Goal: Task Accomplishment & Management: Use online tool/utility

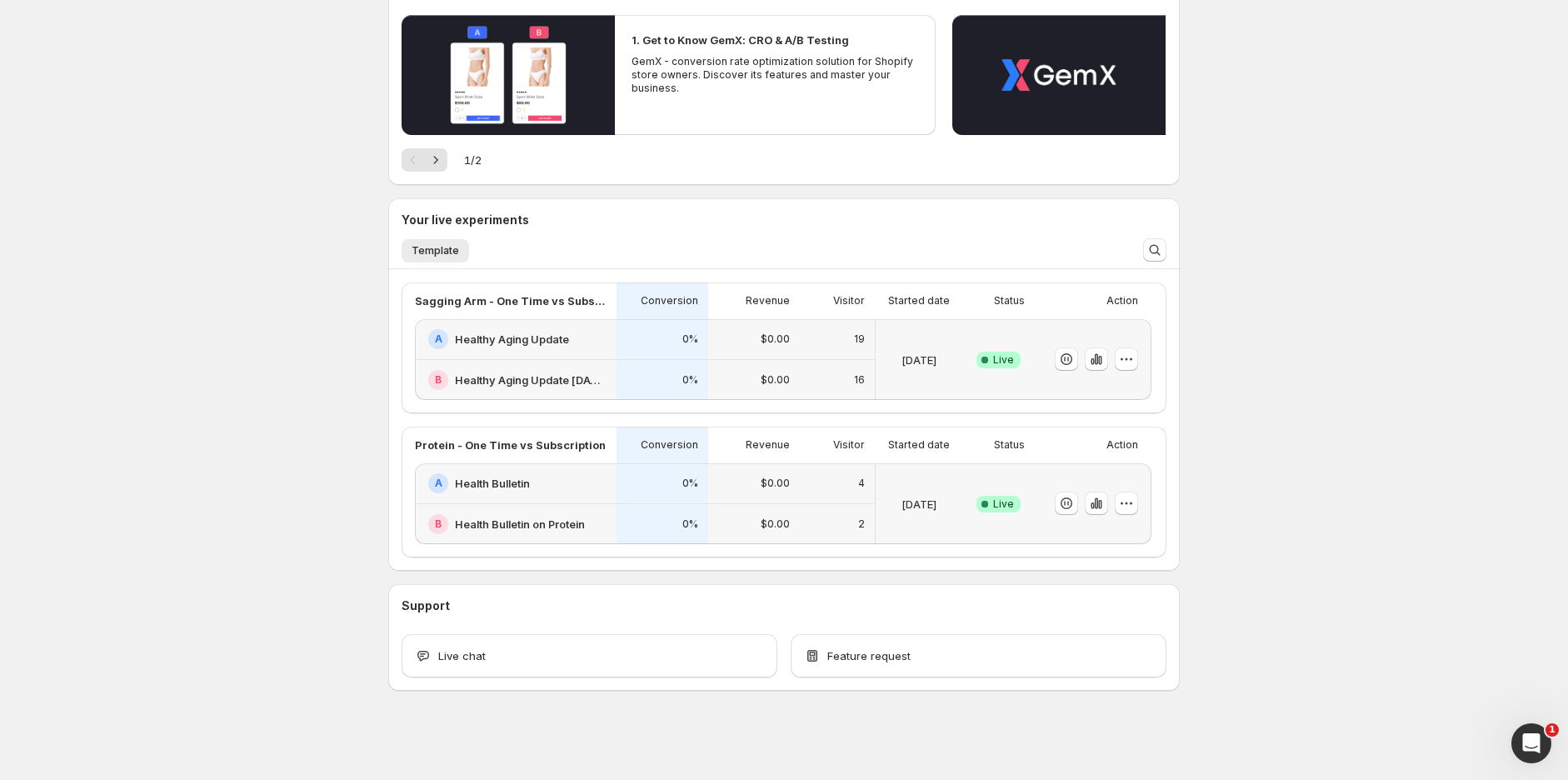
click at [628, 349] on div "0%" at bounding box center [662, 340] width 91 height 41
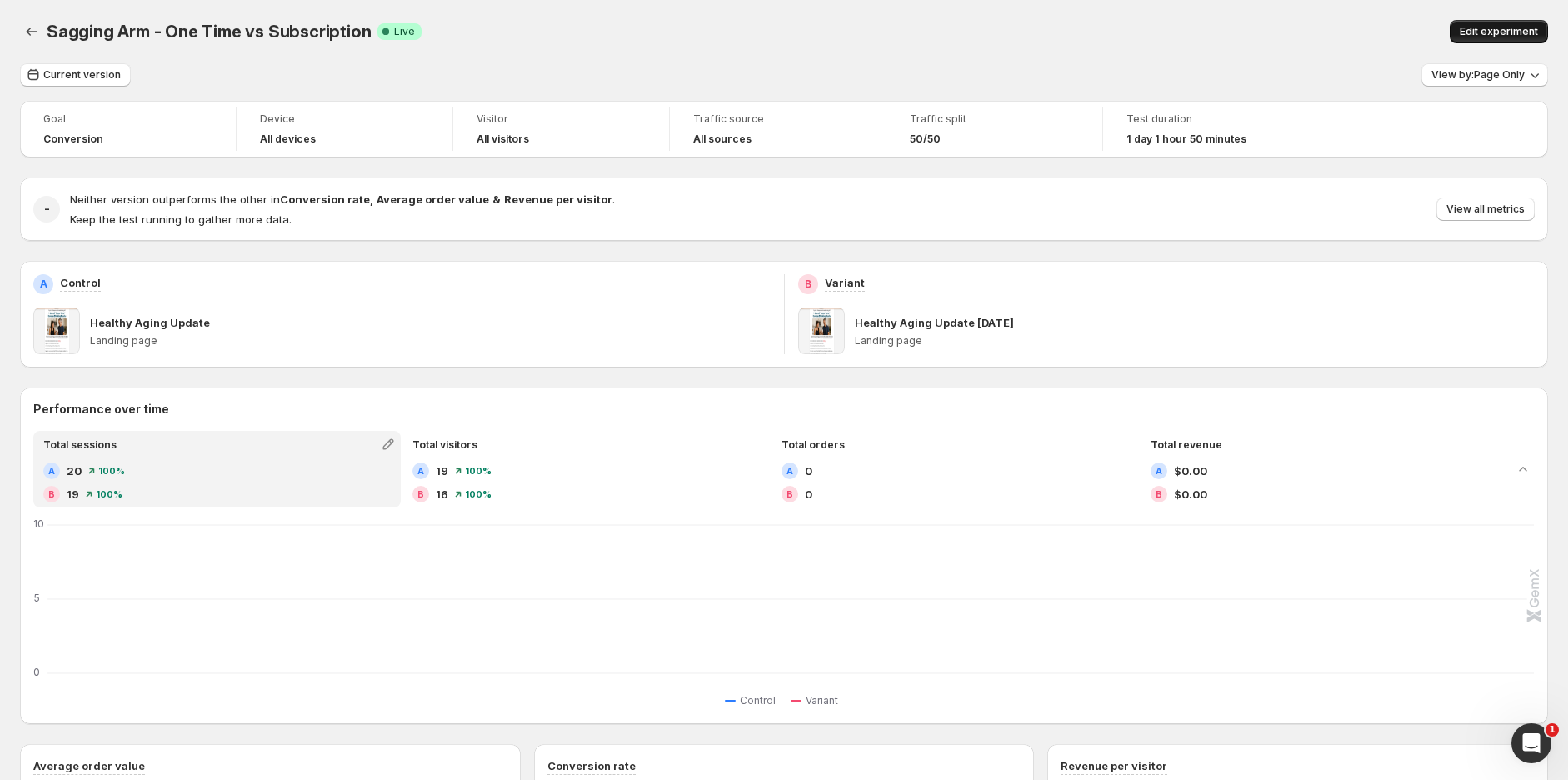
click at [1513, 25] on span "Edit experiment" at bounding box center [1499, 32] width 79 height 14
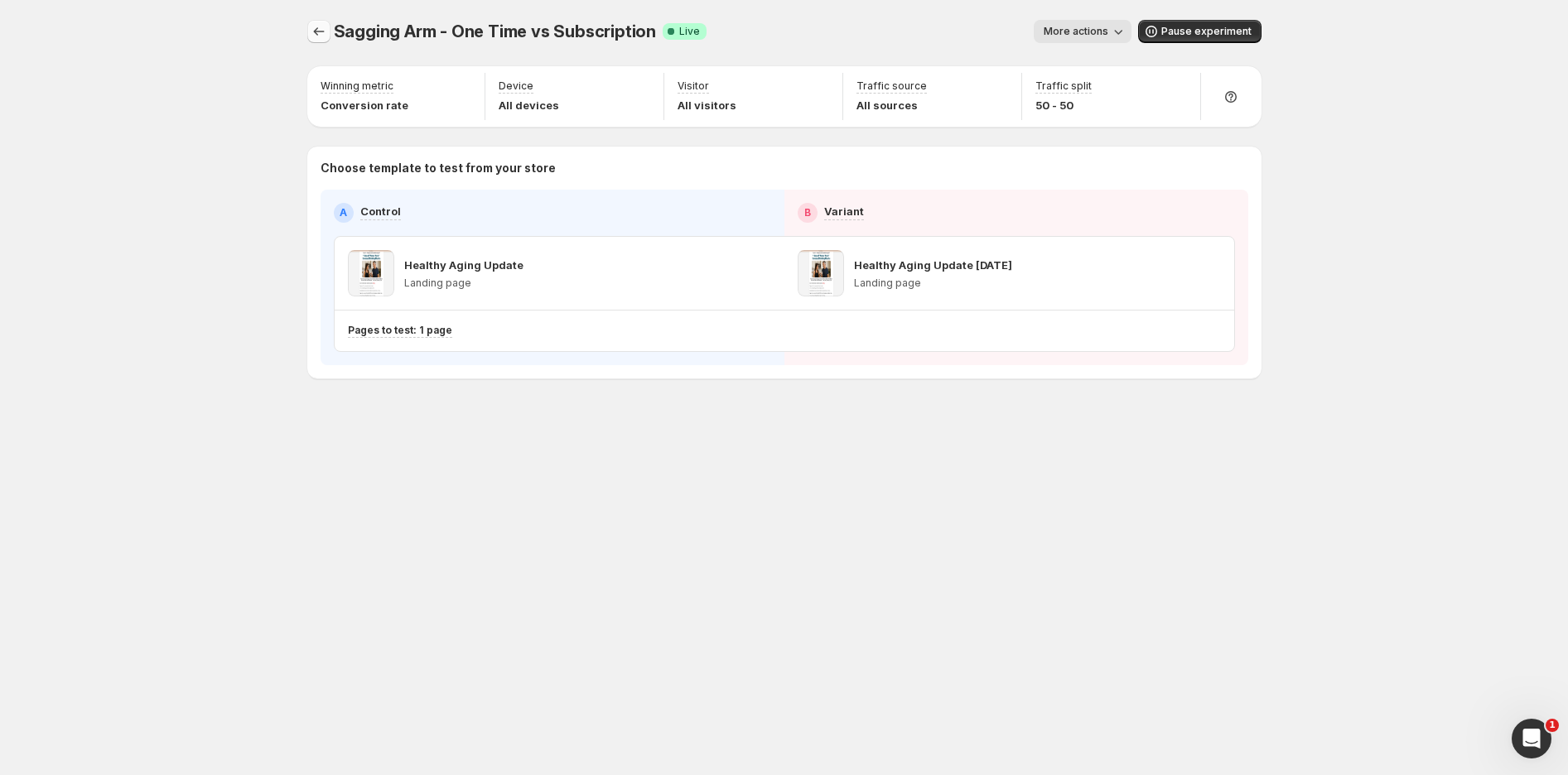
click at [324, 25] on icon "Experiments" at bounding box center [319, 32] width 17 height 17
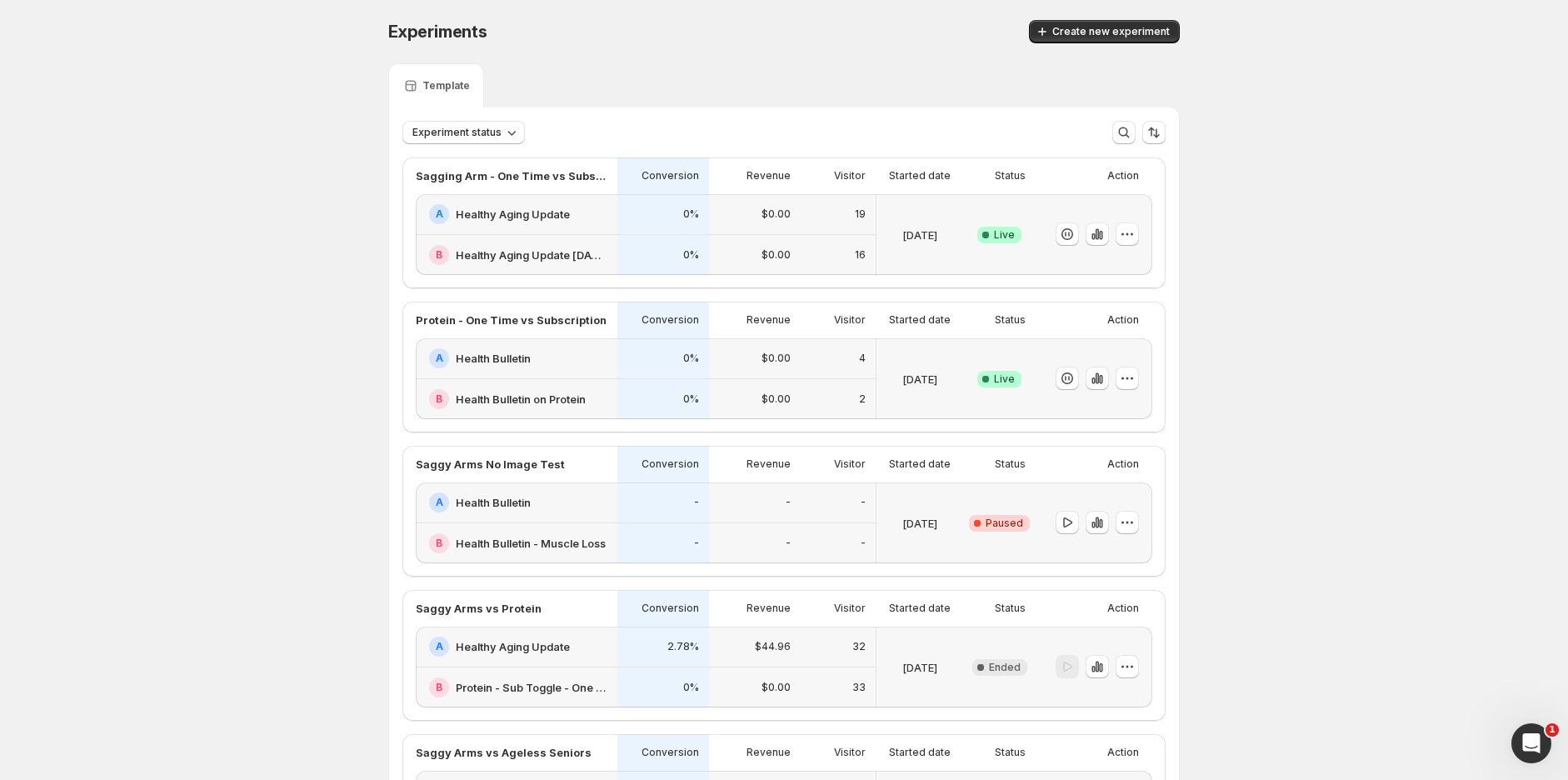
click at [582, 245] on div "B Healthy Aging Update [DATE]" at bounding box center [518, 255] width 179 height 20
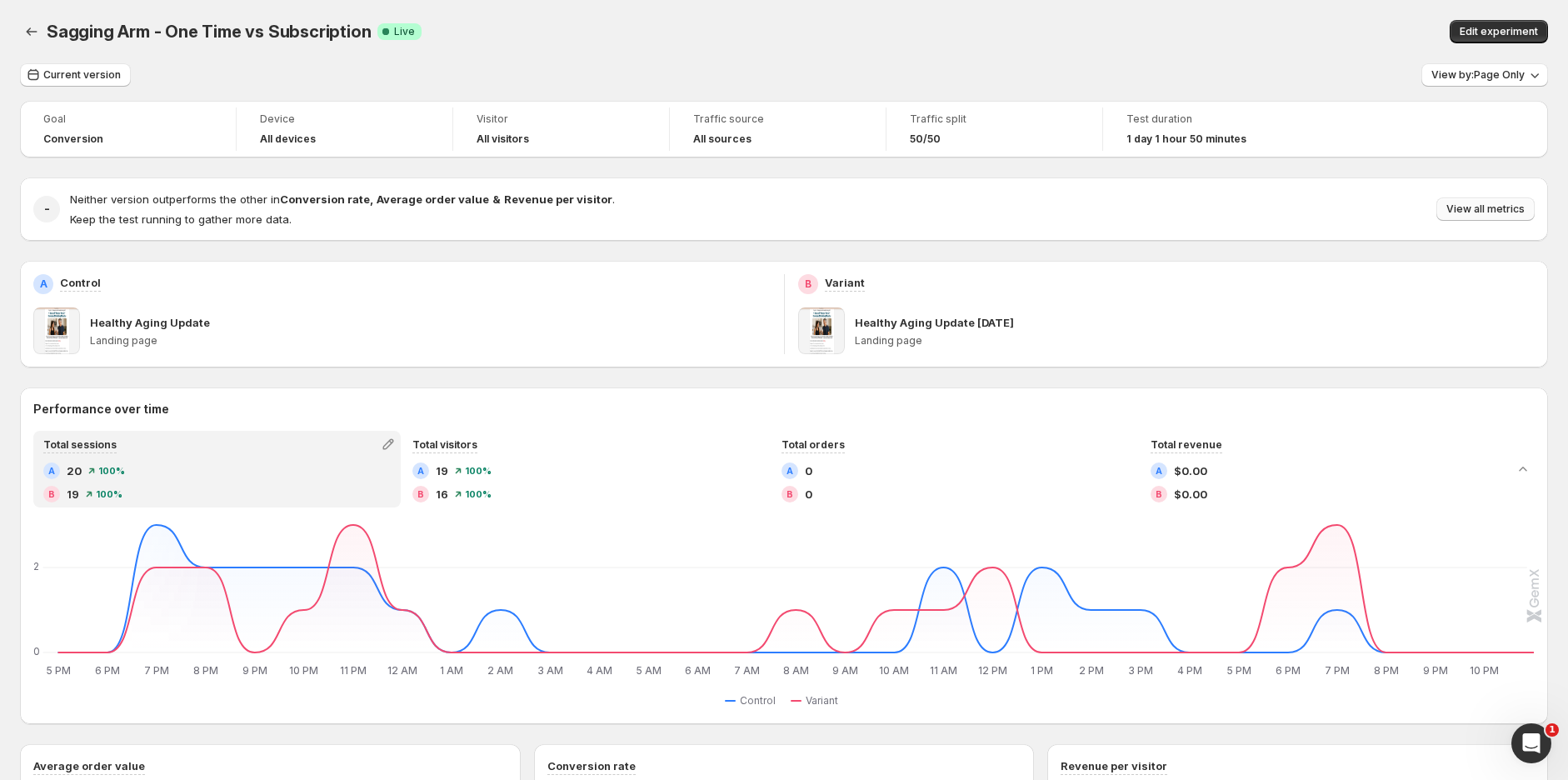
click at [1504, 213] on span "View all metrics" at bounding box center [1486, 209] width 79 height 14
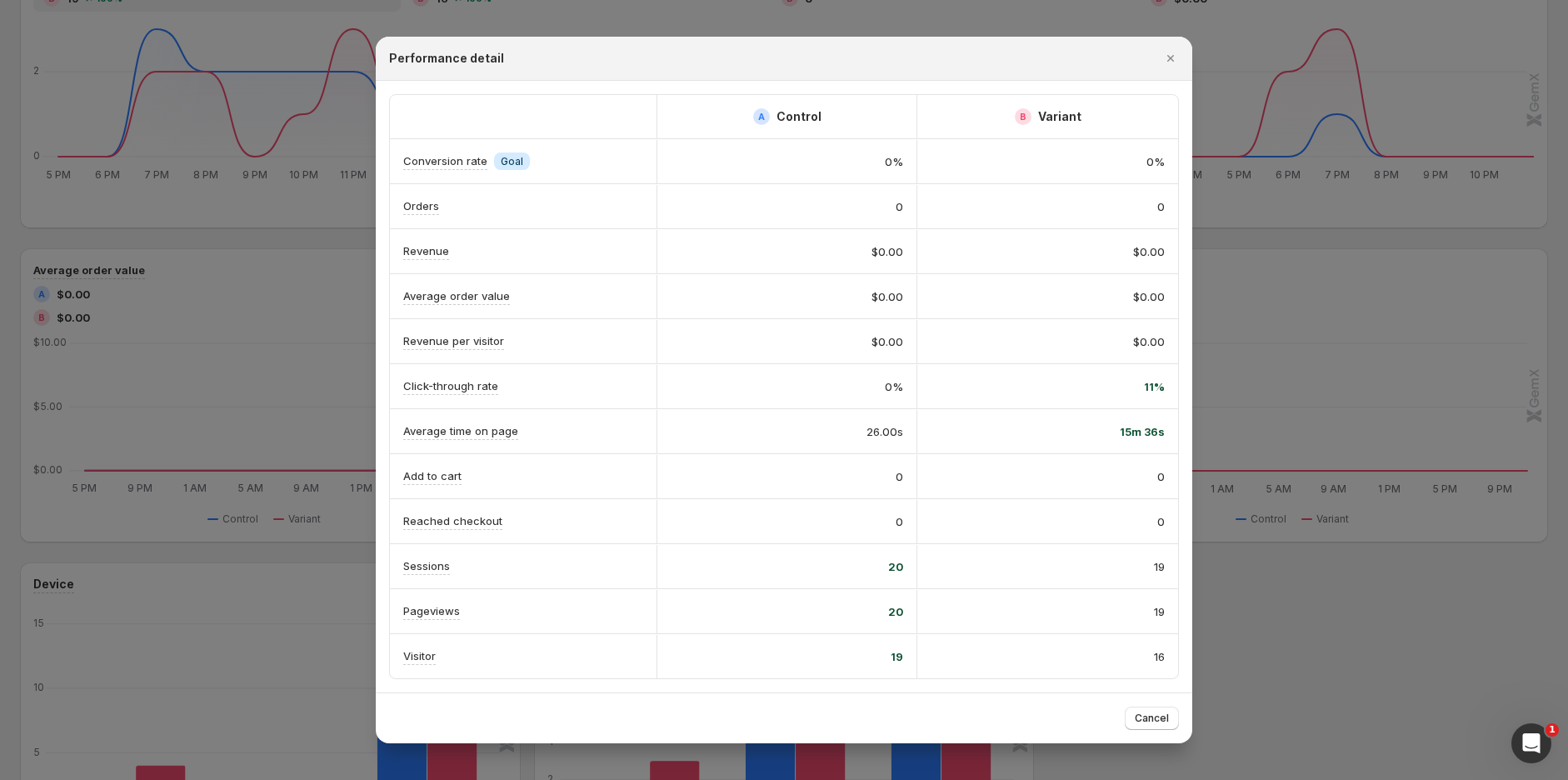
scroll to position [555, 0]
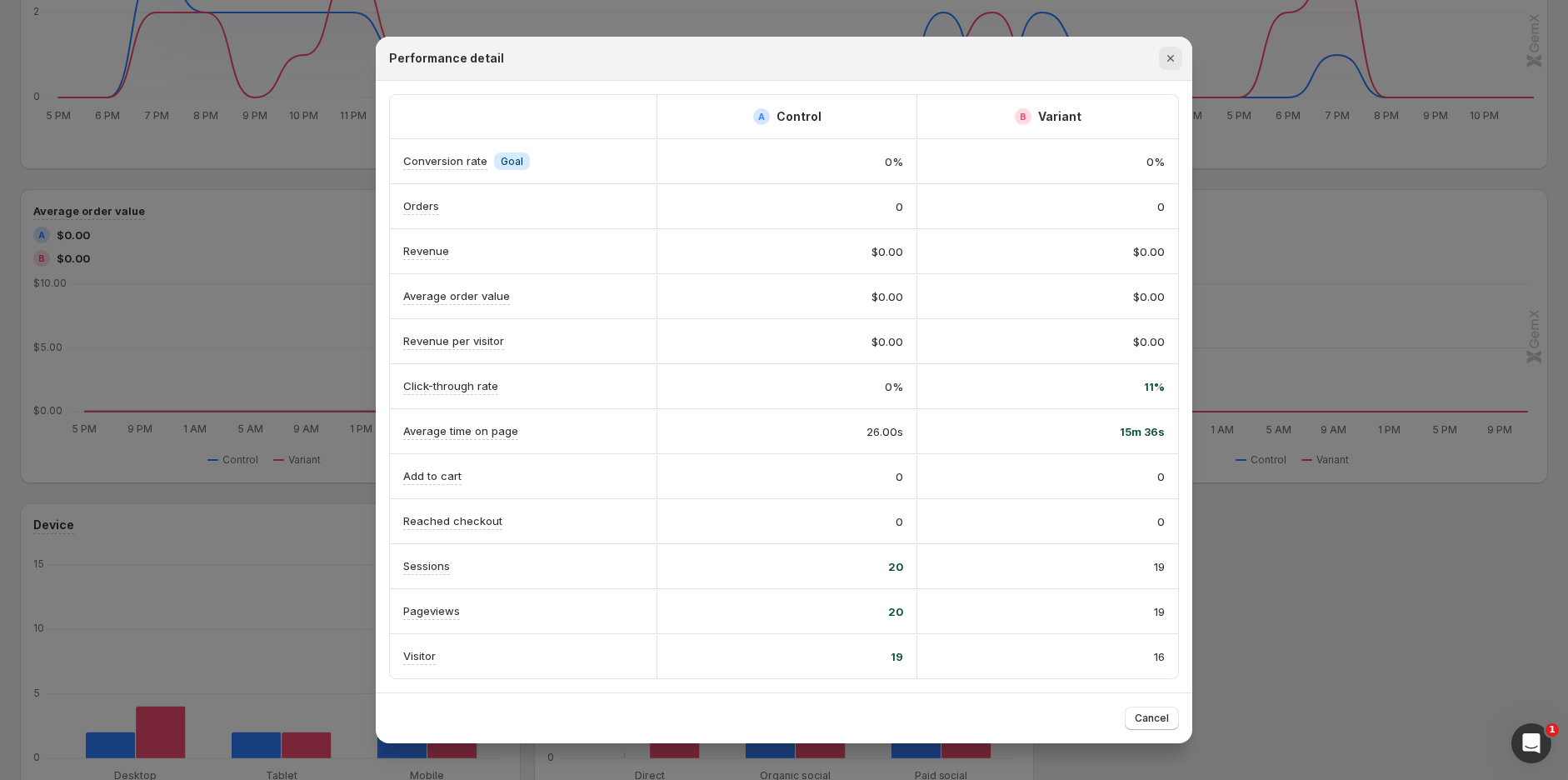
click at [1176, 50] on icon "Close" at bounding box center [1171, 58] width 17 height 17
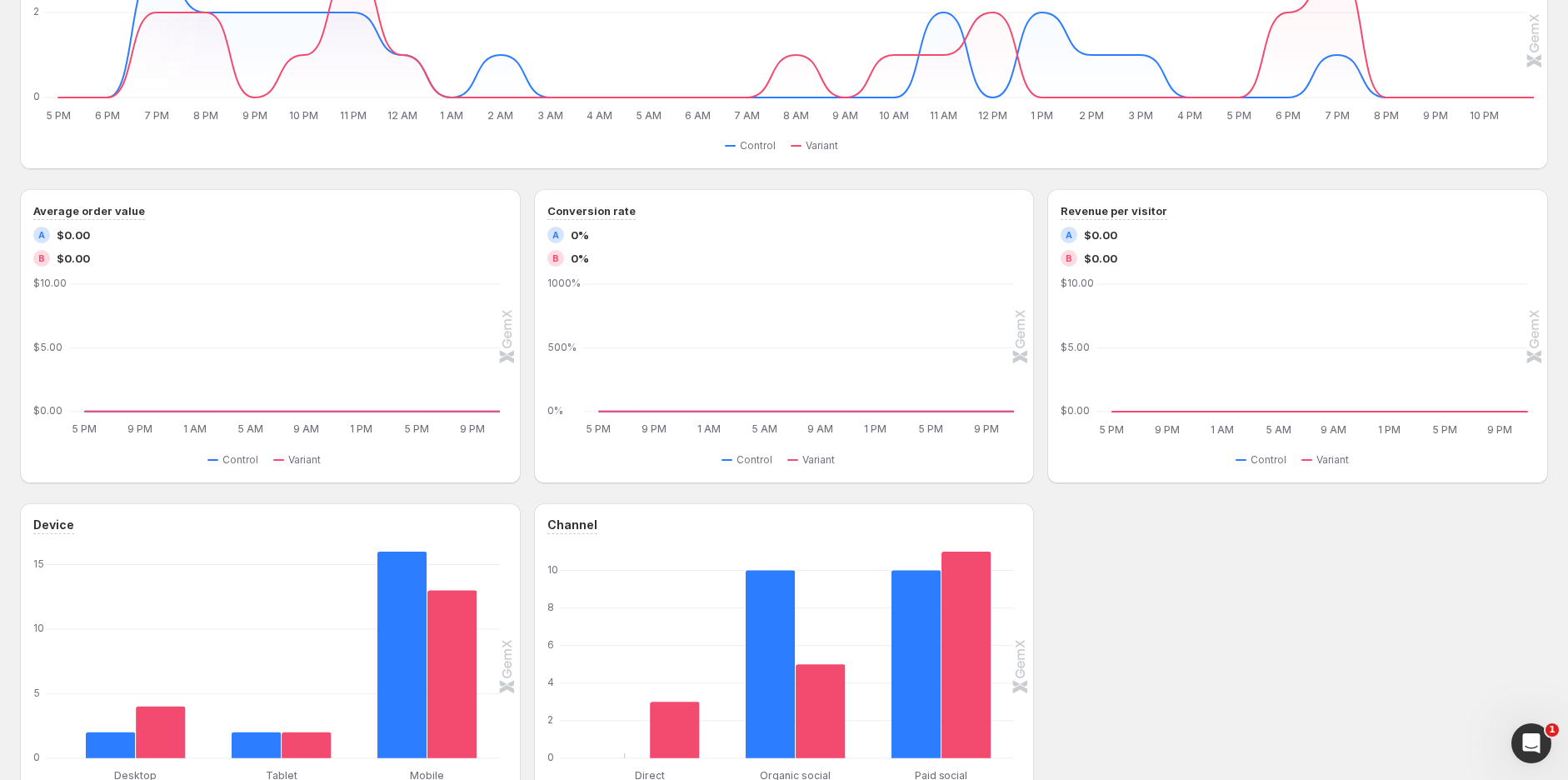
scroll to position [0, 0]
